Goal: Task Accomplishment & Management: Manage account settings

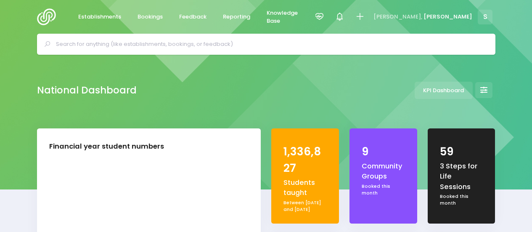
select select "5"
click at [193, 18] on span "Feedback" at bounding box center [192, 17] width 27 height 8
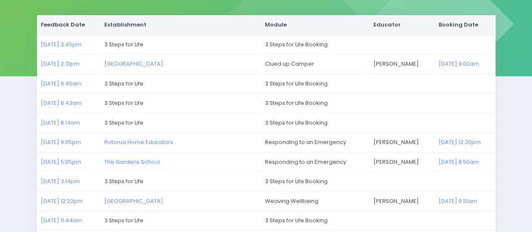
scroll to position [118, 0]
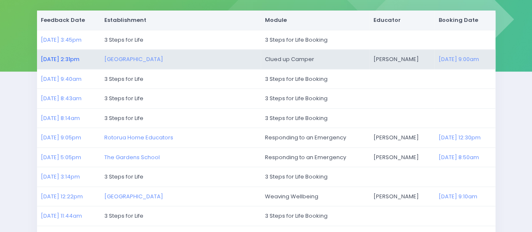
click at [69, 58] on link "[DATE] 2:31pm" at bounding box center [60, 59] width 39 height 8
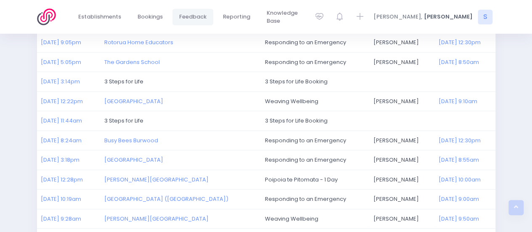
scroll to position [235, 0]
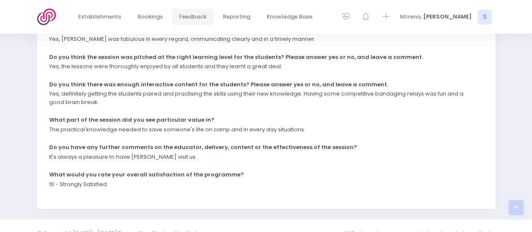
scroll to position [263, 0]
